Goal: Use online tool/utility: Use online tool/utility

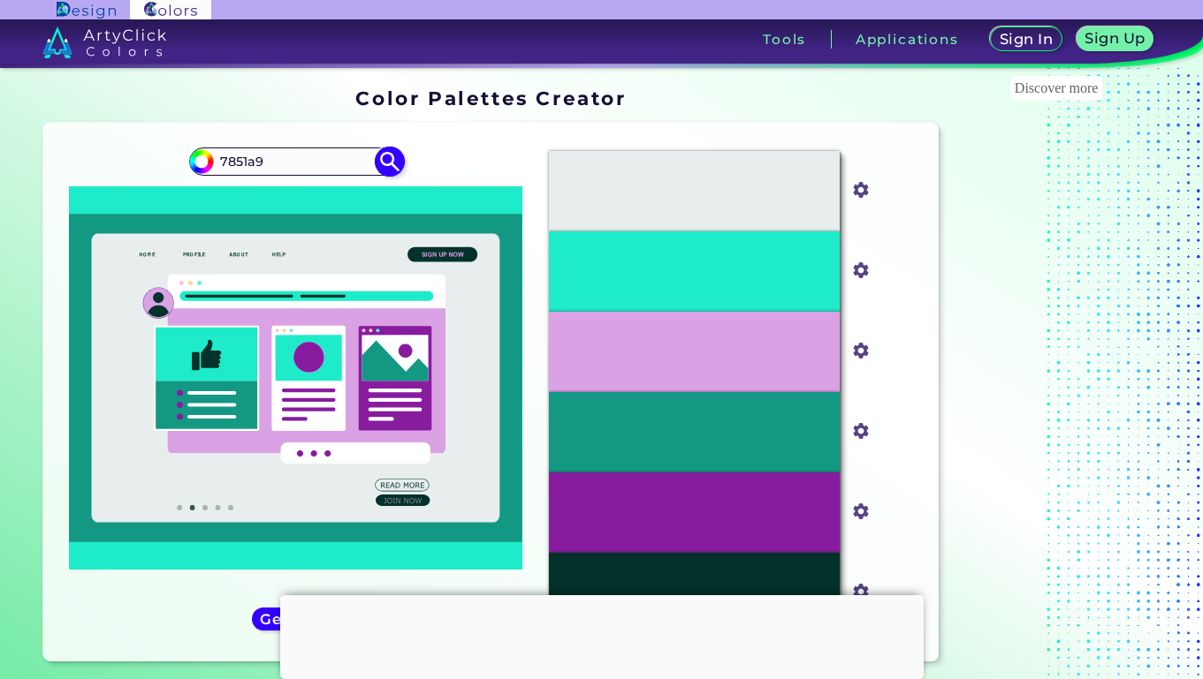
type input "7851a9"
click at [389, 155] on img at bounding box center [390, 162] width 31 height 31
type input "#000000"
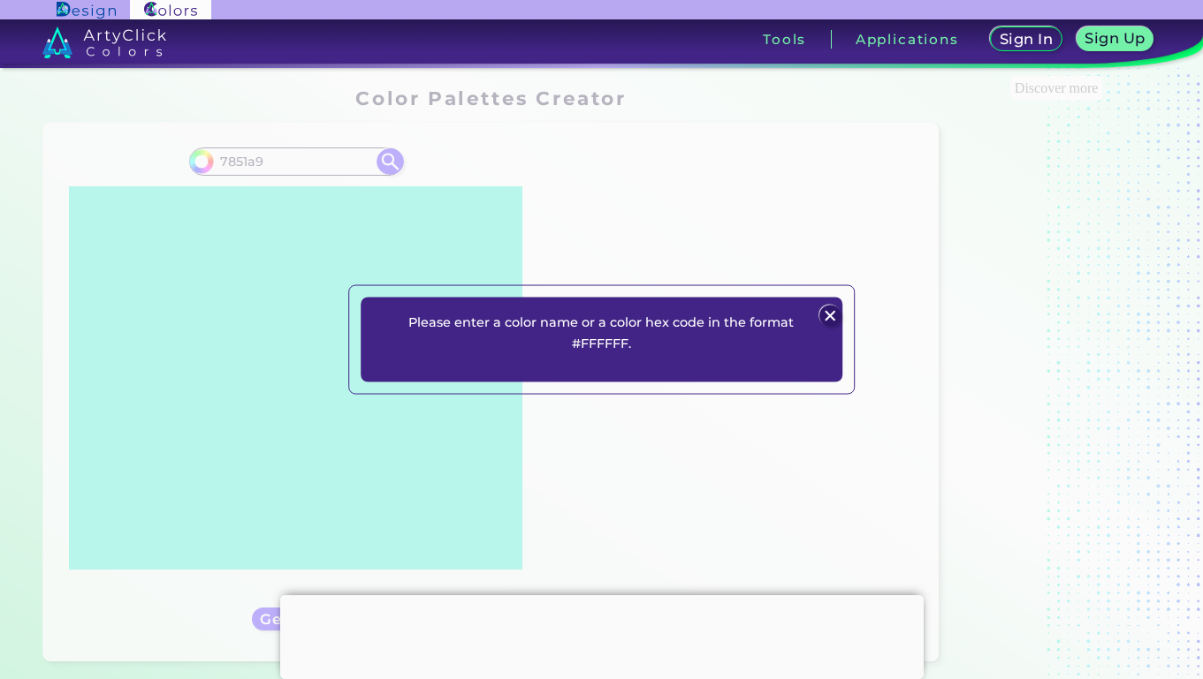
click at [251, 161] on div "Please enter a color name or a color hex code in the format #FFFFFF. Plans Sign…" at bounding box center [601, 339] width 1203 height 679
click at [832, 317] on img at bounding box center [829, 316] width 21 height 21
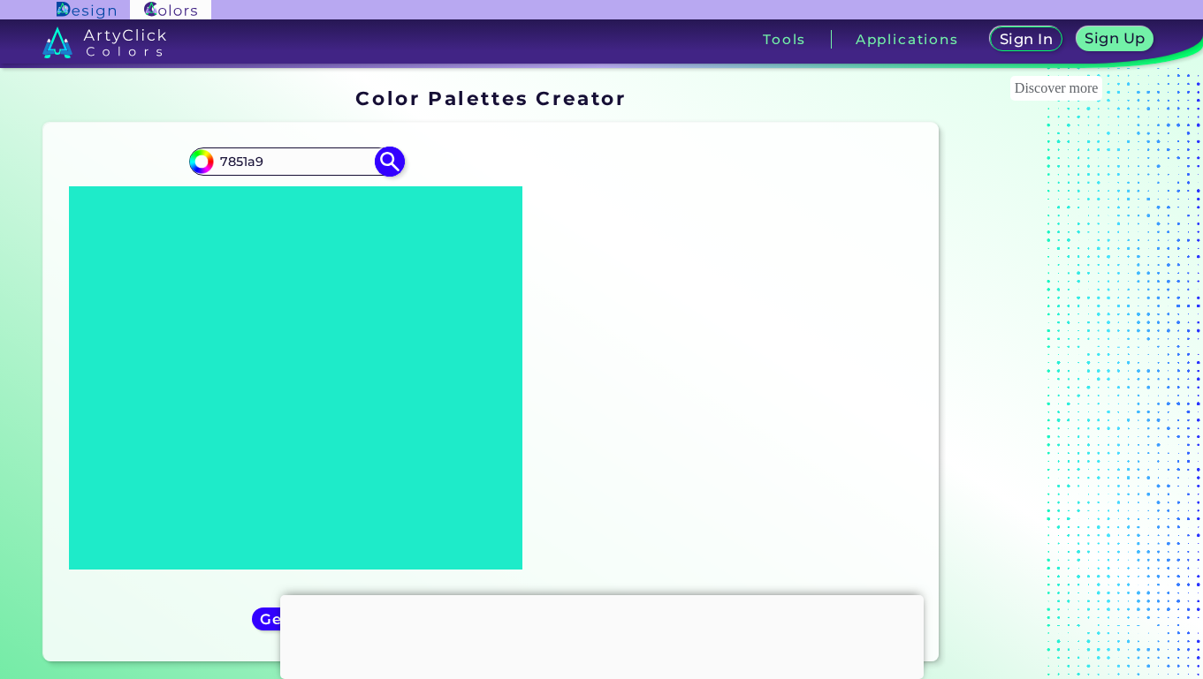
click at [218, 160] on input "7851a9" at bounding box center [296, 161] width 164 height 24
type input "#7851a9"
click at [393, 164] on img at bounding box center [390, 162] width 31 height 31
type input "#7851a9"
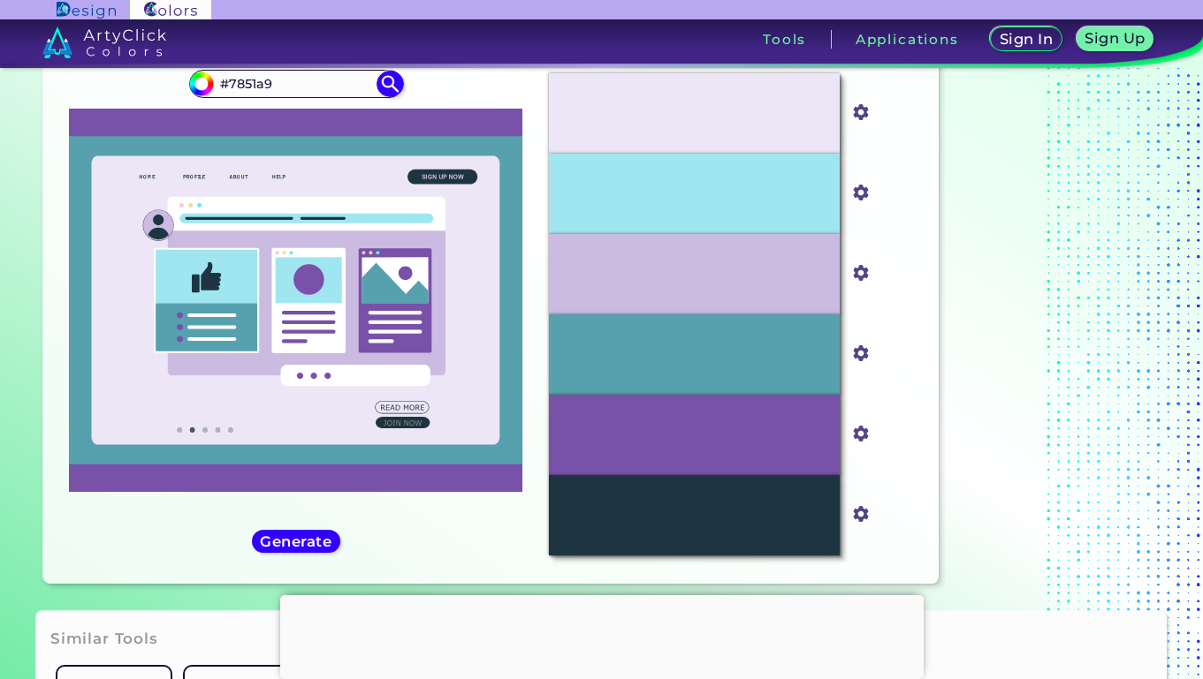
scroll to position [81, 0]
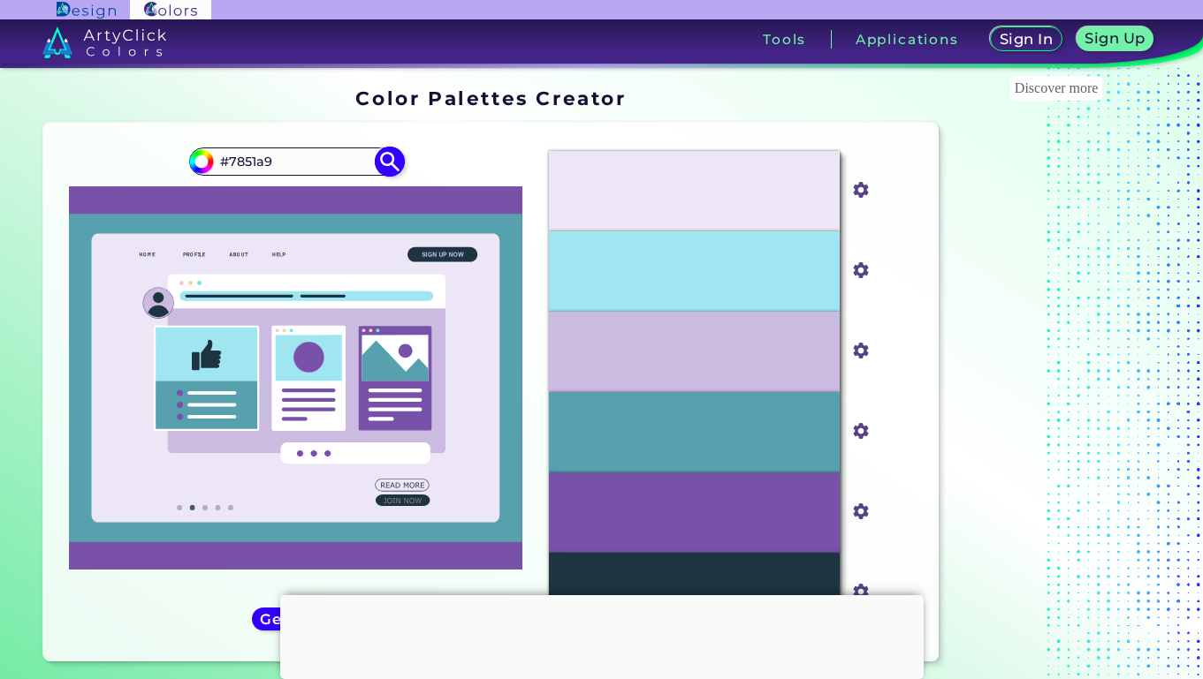
click at [293, 157] on input "#7851a9" at bounding box center [296, 161] width 164 height 24
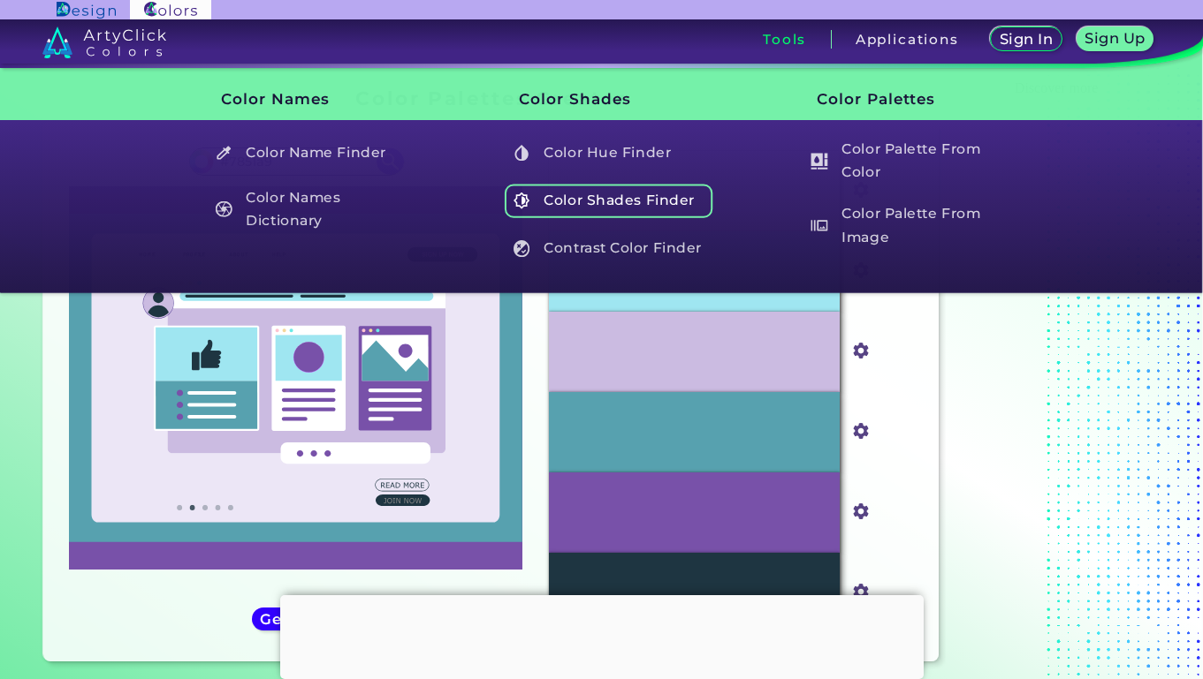
click at [616, 194] on h5 "Color Shades Finder" at bounding box center [609, 201] width 208 height 34
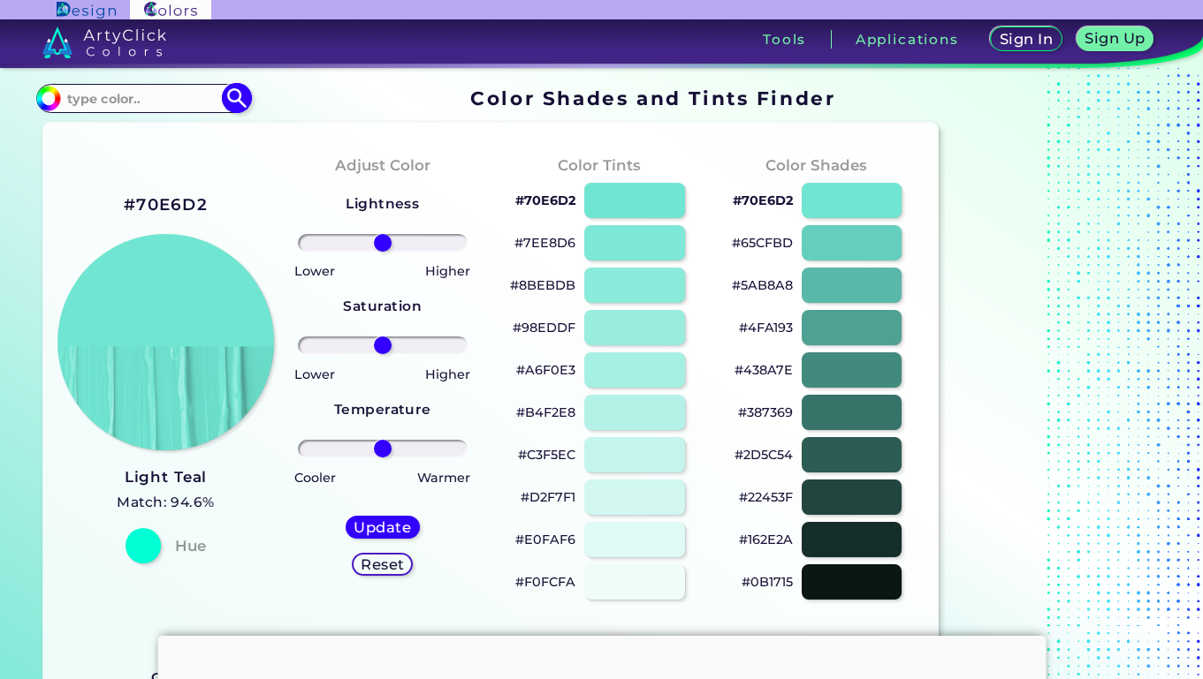
click at [164, 104] on input at bounding box center [143, 99] width 164 height 24
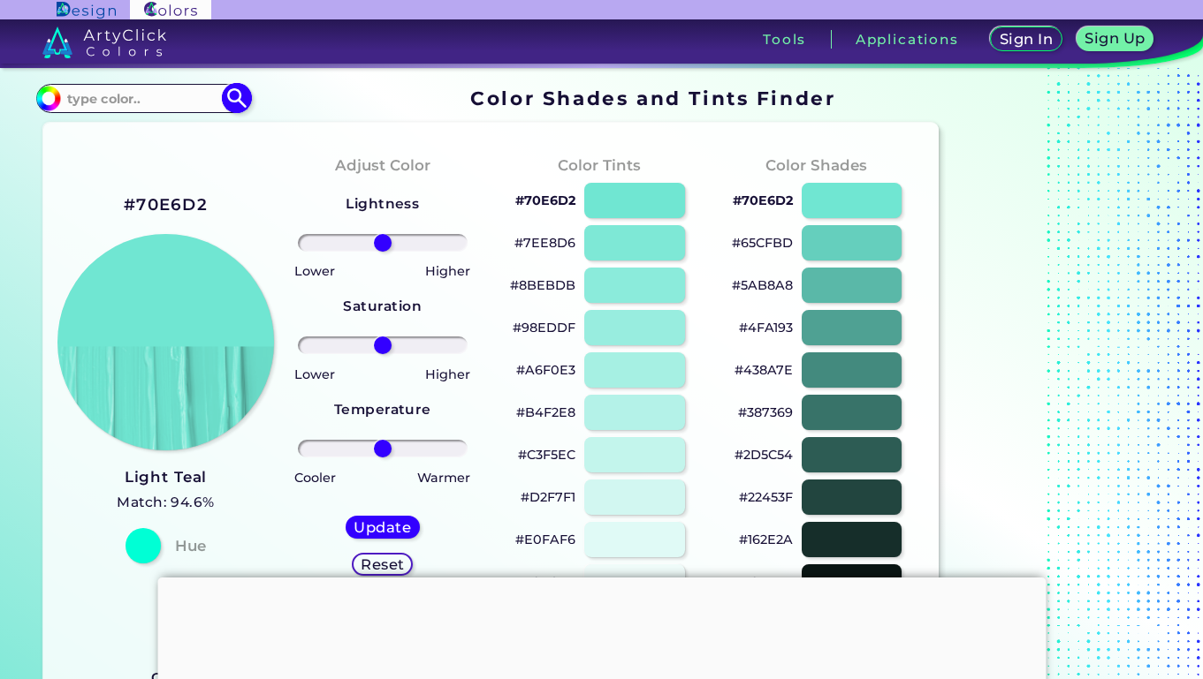
paste input "#7851a9"
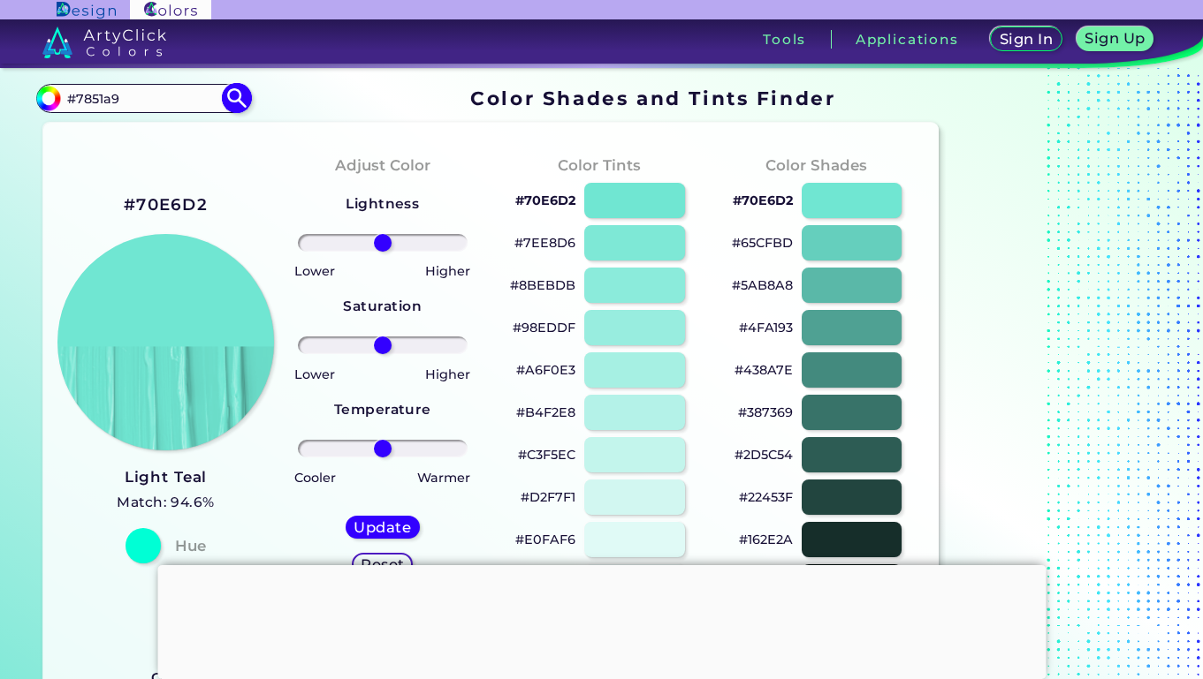
type input "#7851a9"
click at [241, 102] on img at bounding box center [237, 98] width 31 height 31
type input "#7851a9"
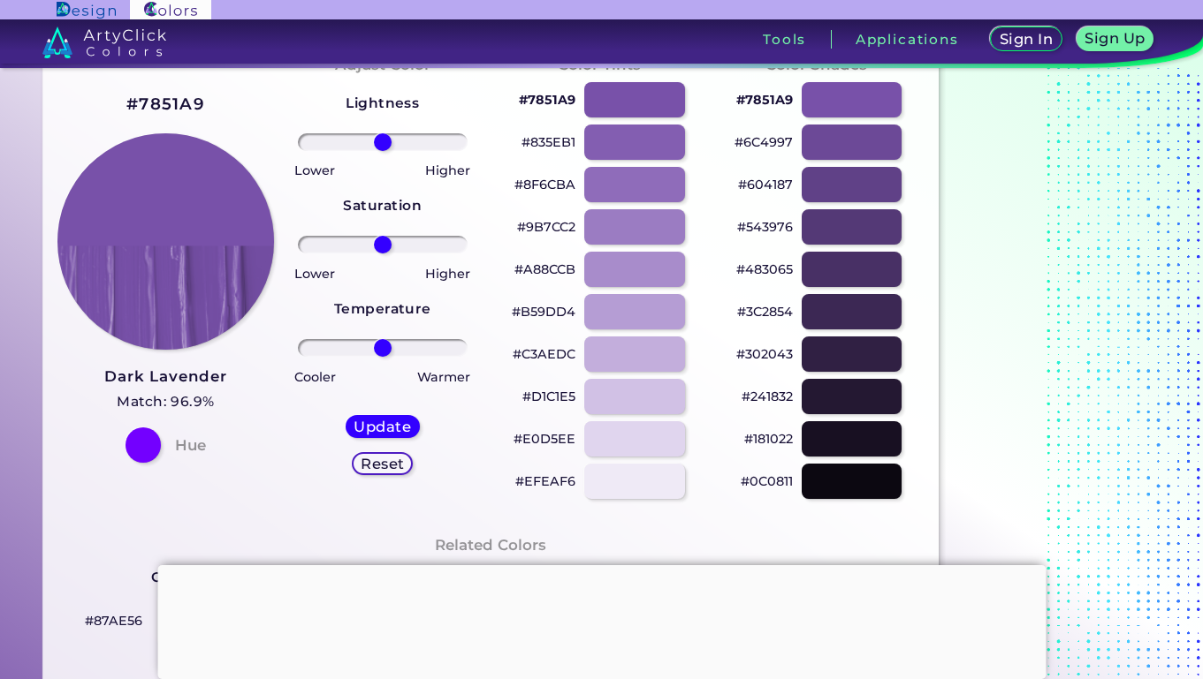
scroll to position [98, 0]
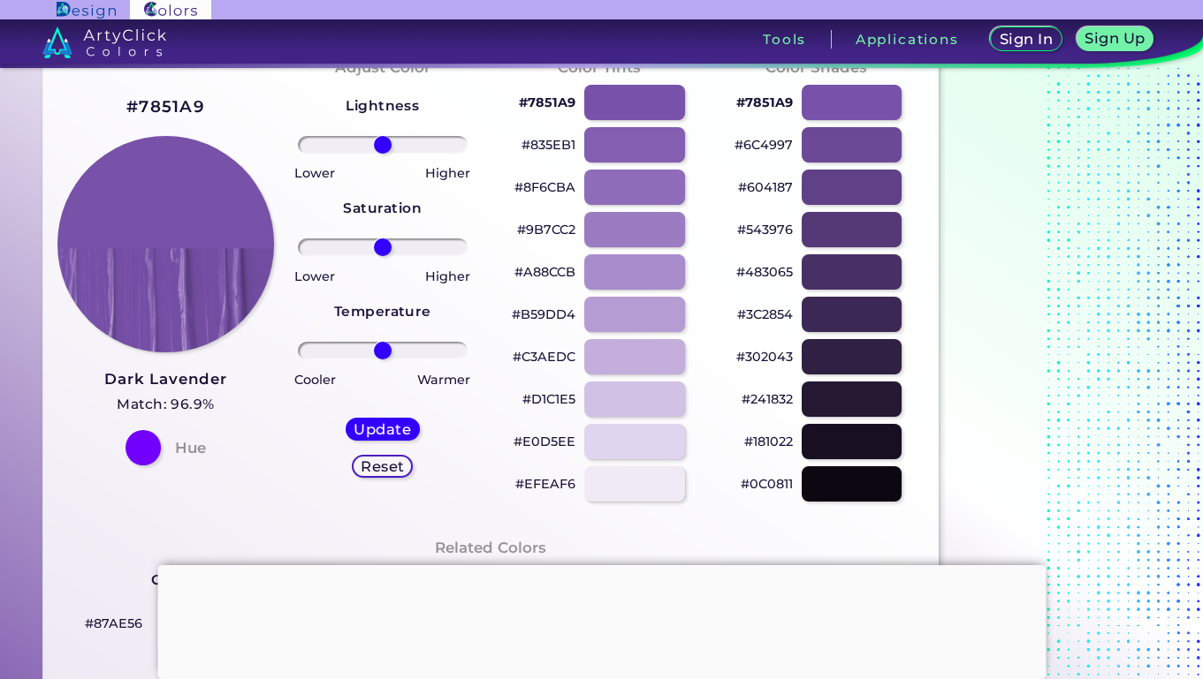
click at [742, 271] on p "#483065" at bounding box center [764, 272] width 57 height 21
click at [550, 355] on p "#C3AEDC" at bounding box center [543, 356] width 63 height 21
